Goal: Find specific page/section: Find specific page/section

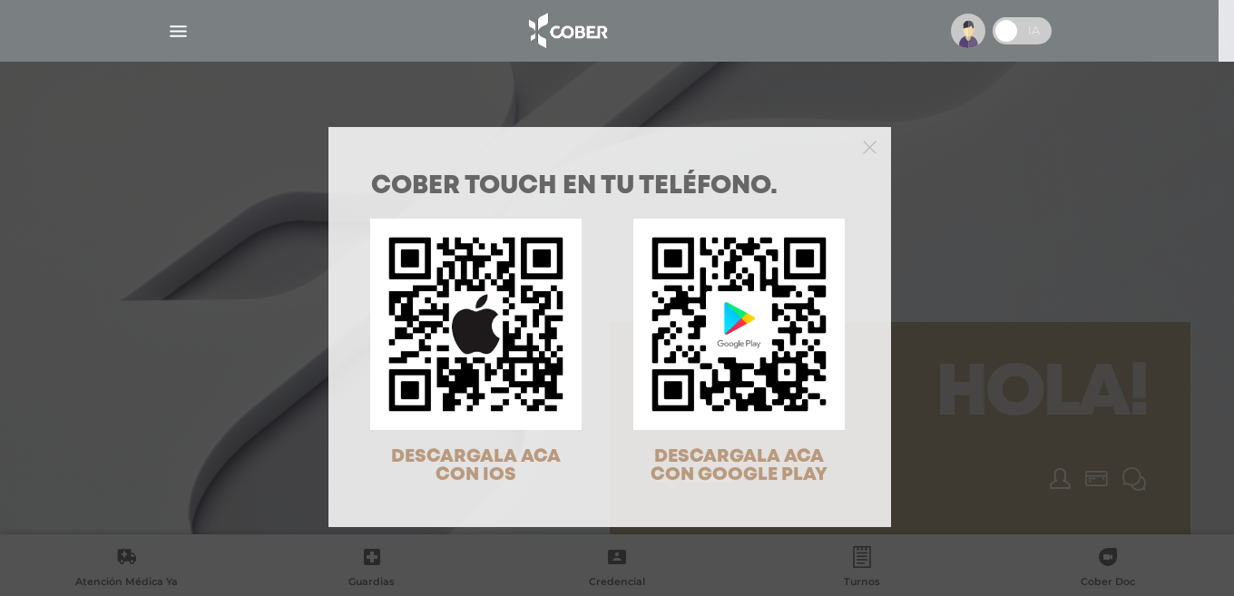
click at [970, 33] on div "COBER TOUCH en tu teléfono. DESCARGALA ACA CON IOS DESCARGALA ACA CON GOOGLE PL…" at bounding box center [617, 298] width 1234 height 596
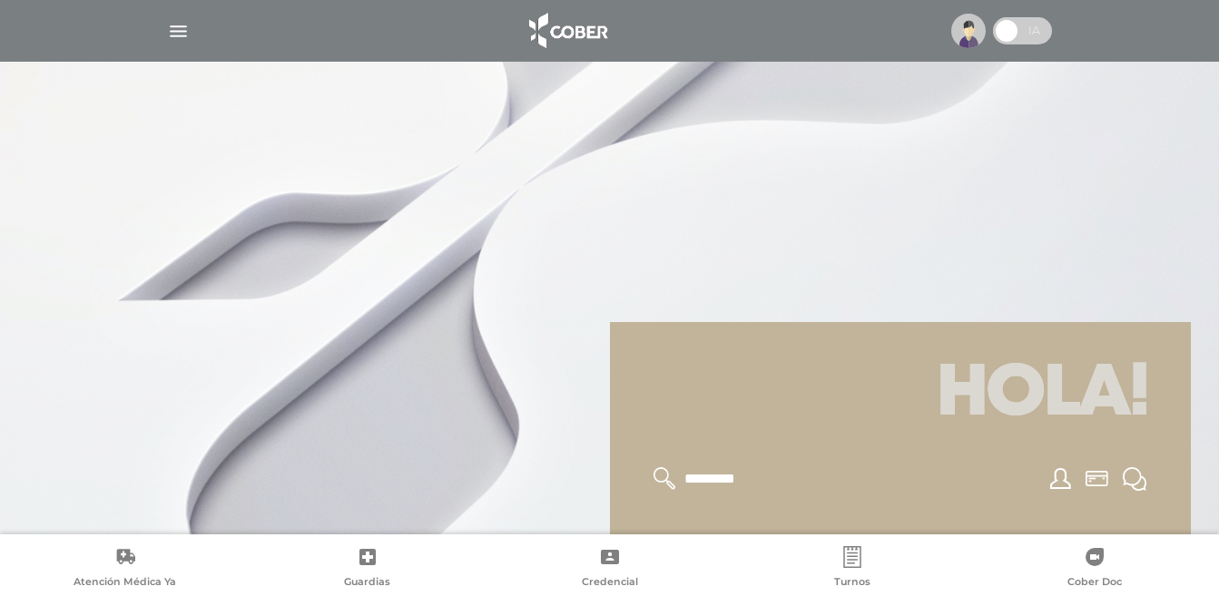
click at [171, 26] on img "button" at bounding box center [178, 31] width 23 height 23
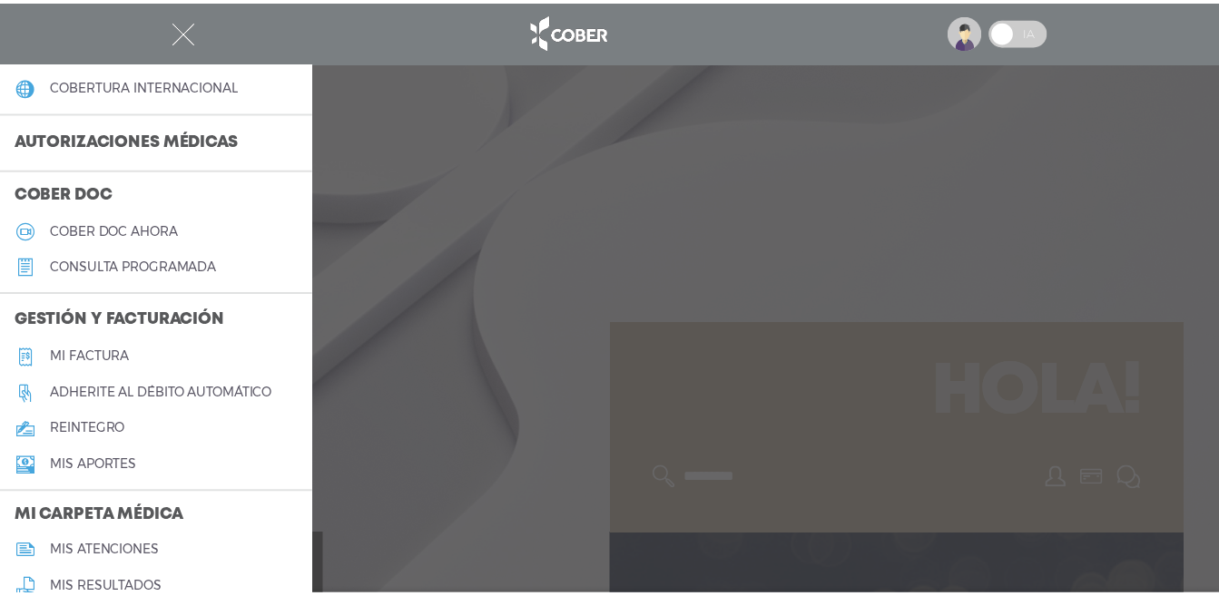
scroll to position [544, 0]
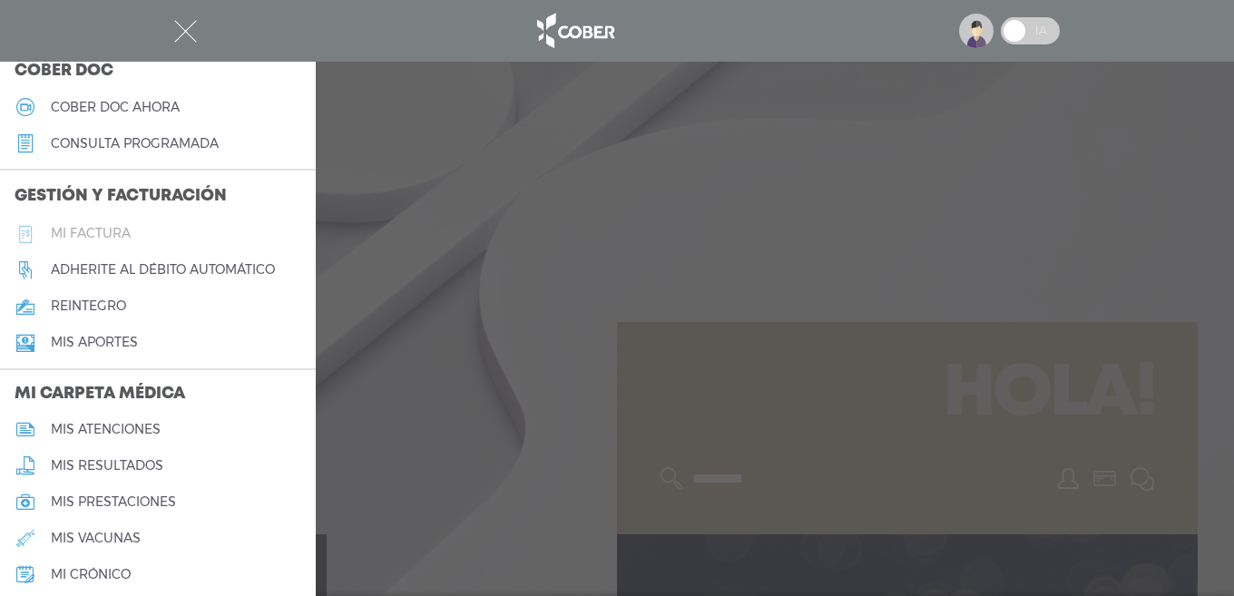
click at [86, 233] on h5 "Mi factura" at bounding box center [91, 233] width 80 height 15
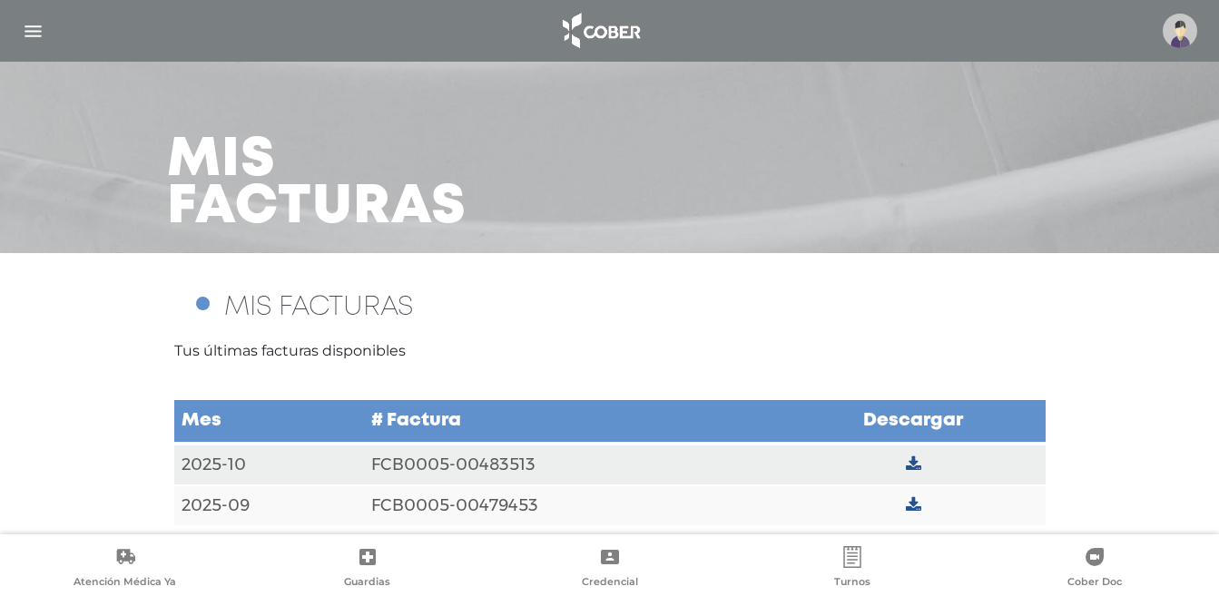
scroll to position [41, 0]
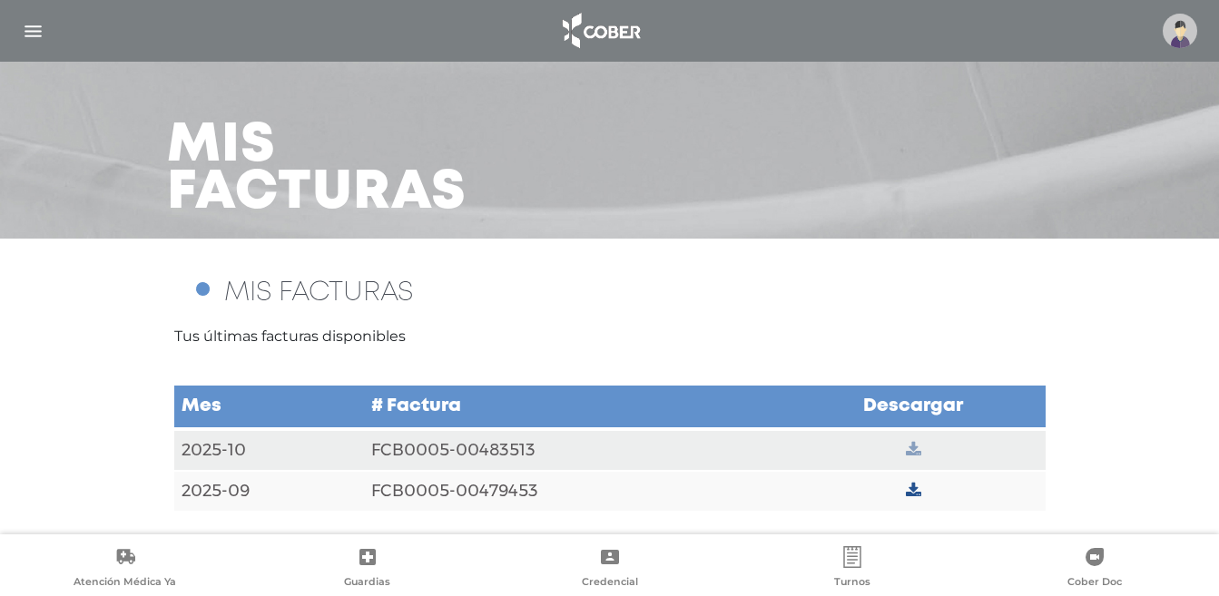
click at [913, 450] on icon at bounding box center [913, 450] width 15 height 16
